Goal: Task Accomplishment & Management: Manage account settings

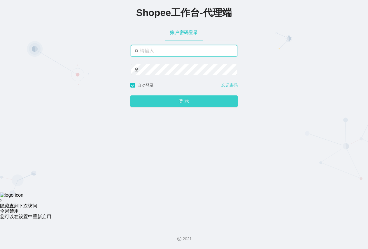
type input "xjp801"
click at [177, 104] on button "登 录" at bounding box center [183, 102] width 107 height 12
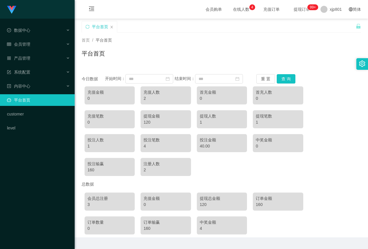
click at [50, 104] on link "平台首页" at bounding box center [38, 100] width 63 height 12
click at [44, 45] on div "会员管理" at bounding box center [37, 44] width 75 height 12
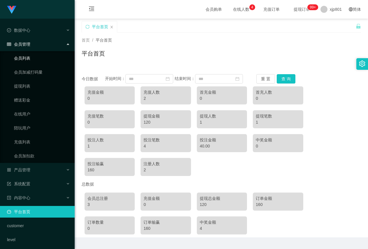
click at [40, 59] on link "会员列表" at bounding box center [42, 58] width 56 height 12
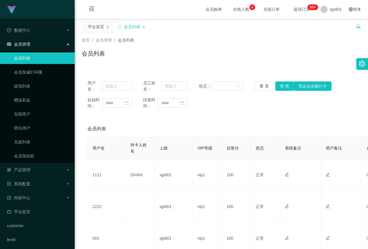
click at [37, 42] on div "会员管理" at bounding box center [37, 44] width 75 height 12
